Goal: Find specific page/section: Find specific page/section

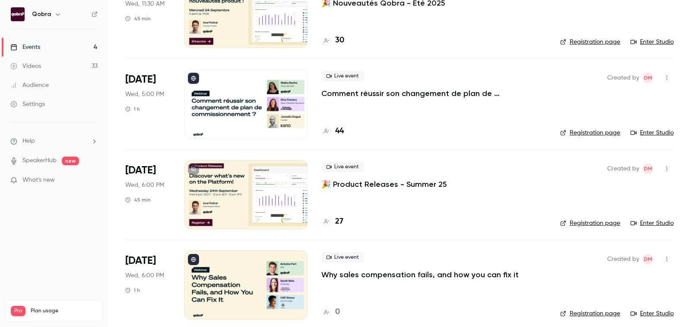
scroll to position [103, 0]
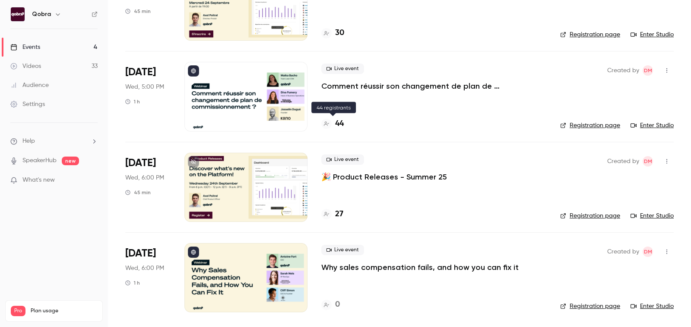
click at [339, 122] on h4 "44" at bounding box center [339, 124] width 9 height 12
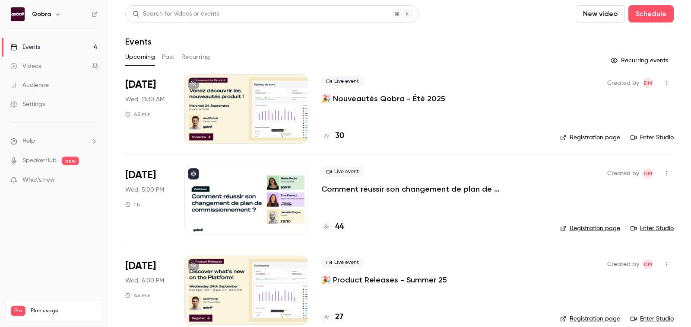
click at [339, 132] on h4 "30" at bounding box center [339, 136] width 9 height 12
